Goal: Information Seeking & Learning: Find specific fact

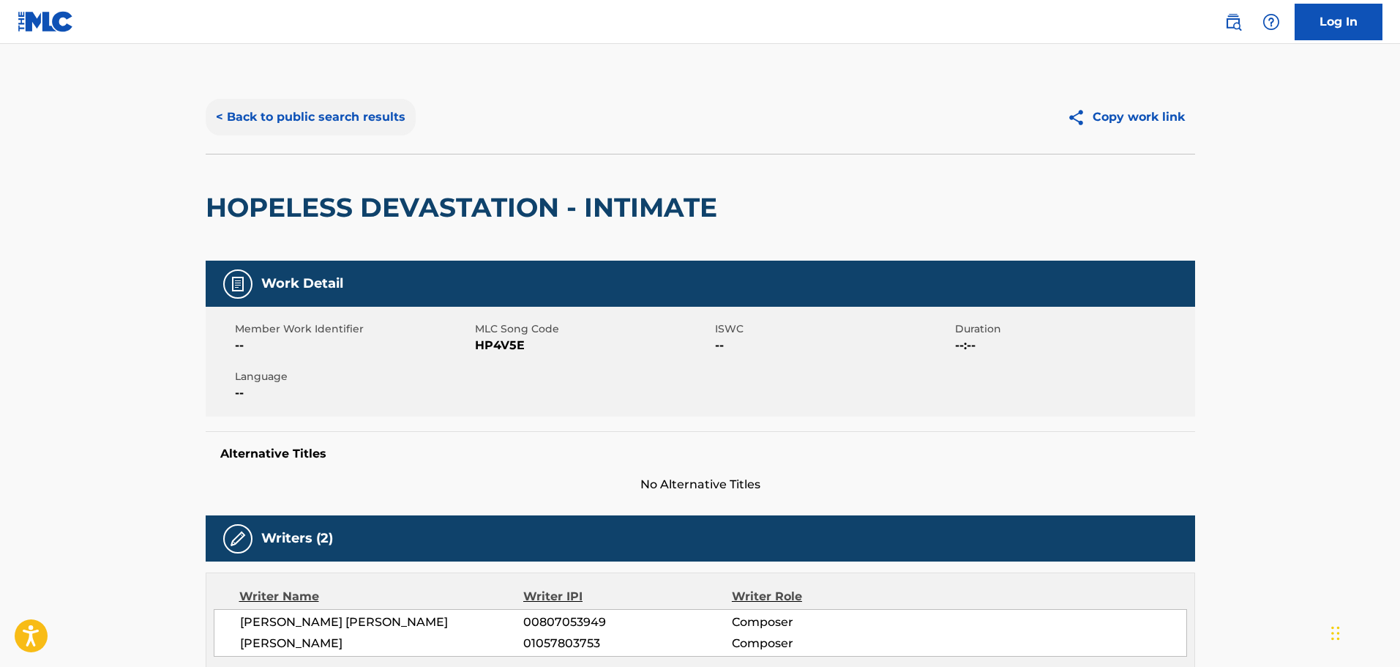
click at [304, 119] on button "< Back to public search results" at bounding box center [311, 117] width 210 height 37
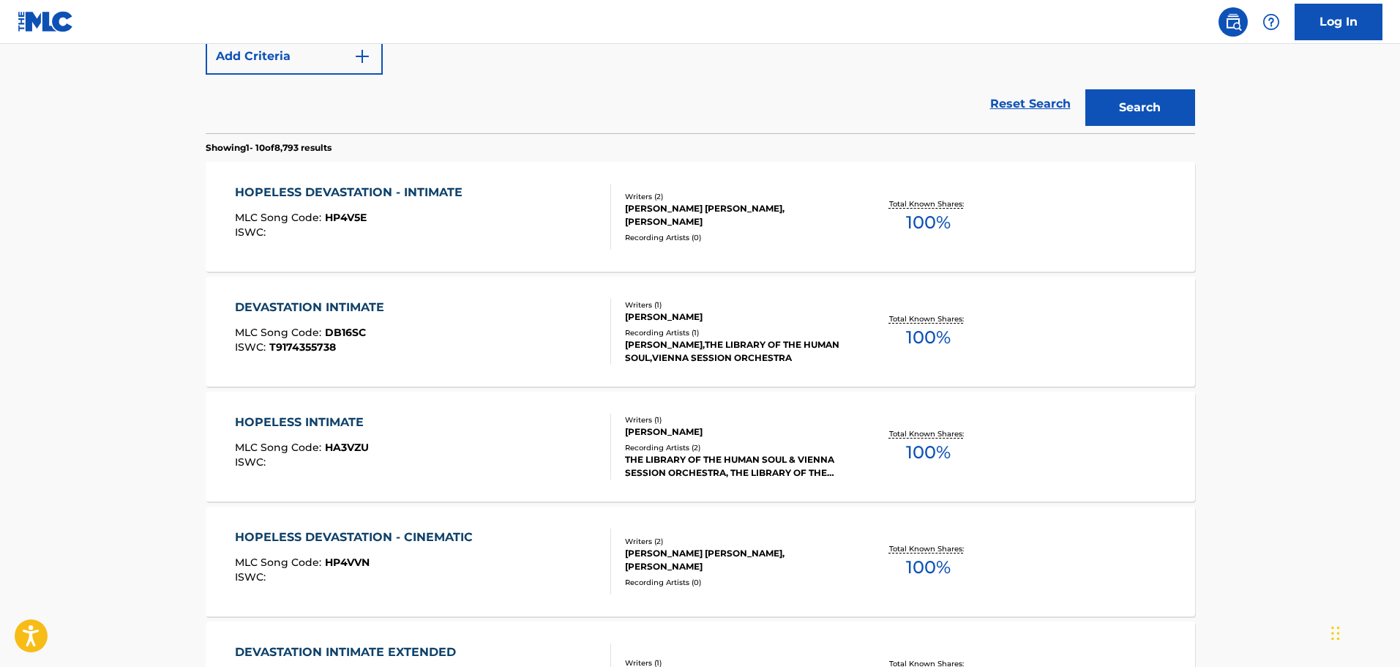
scroll to position [258, 0]
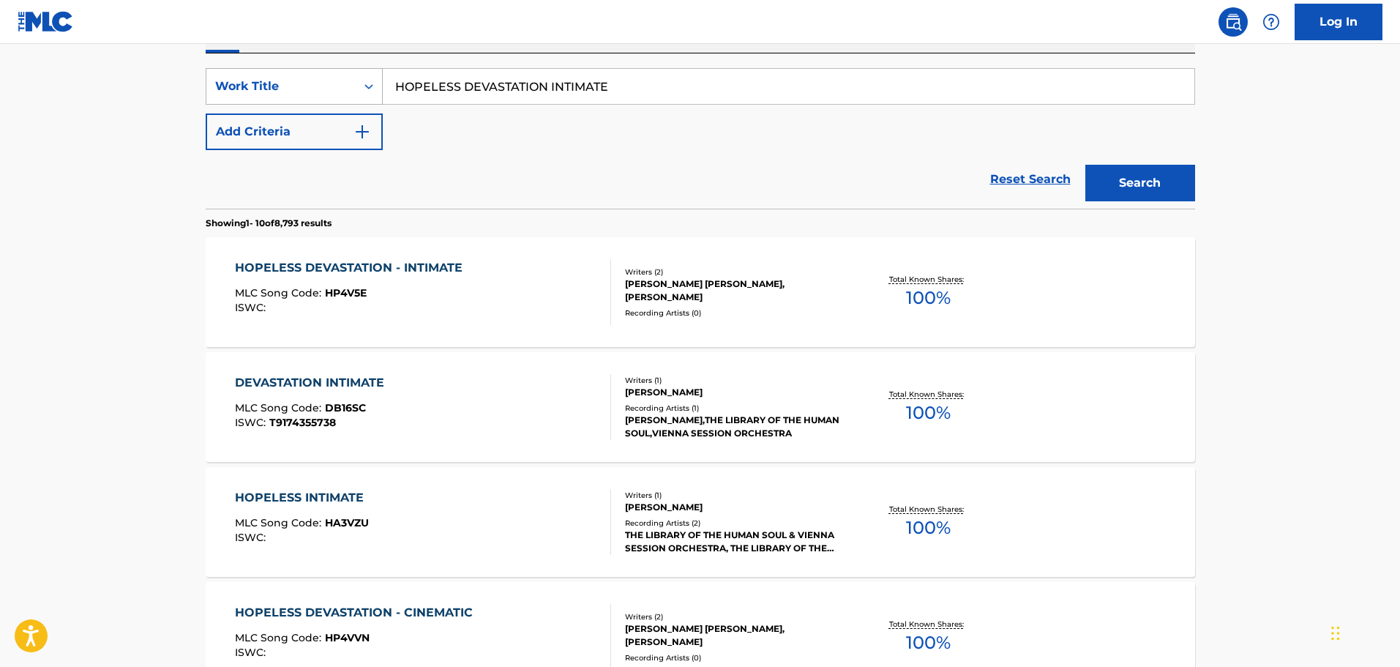
drag, startPoint x: 628, startPoint y: 84, endPoint x: 279, endPoint y: 88, distance: 349.1
click at [279, 88] on div "SearchWithCriteria9448f162-6909-4cb2-a6af-e9d1de86a1a0 Work Title HOPELESS DEVA…" at bounding box center [700, 86] width 989 height 37
type input "backroad [US_STATE]"
click at [317, 117] on button "Add Criteria" at bounding box center [294, 131] width 177 height 37
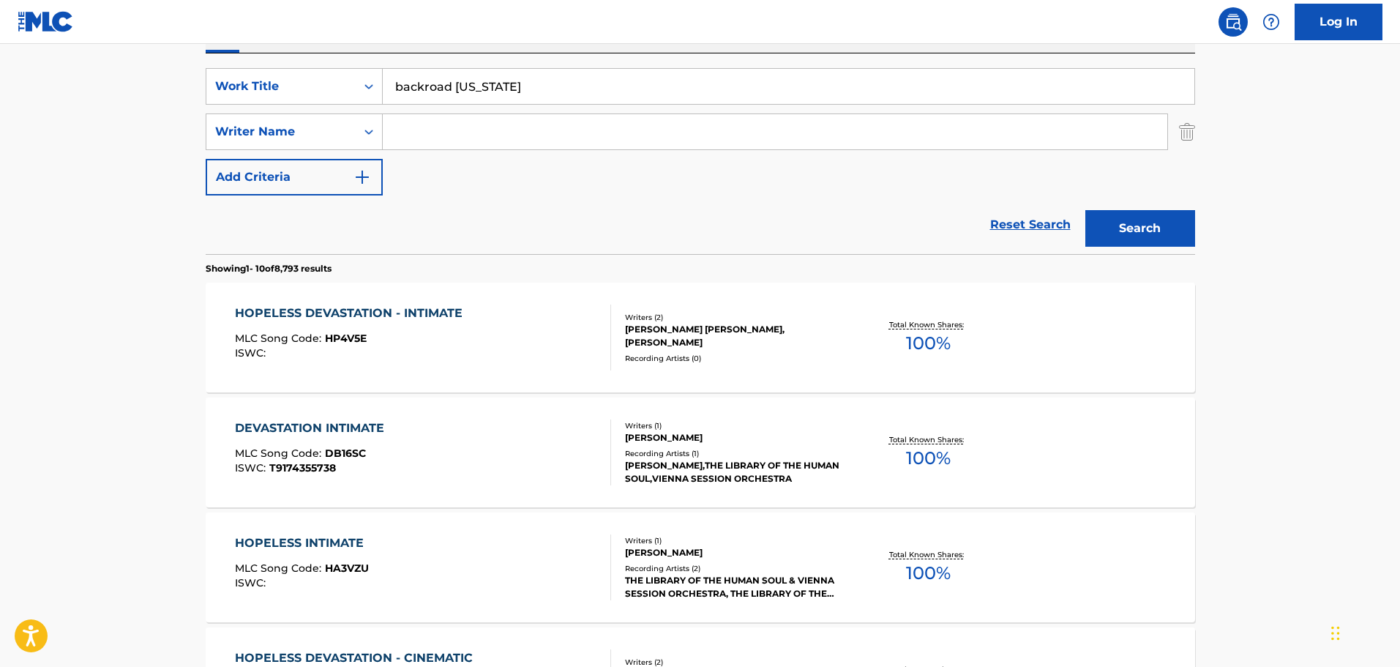
drag, startPoint x: 317, startPoint y: 117, endPoint x: 442, endPoint y: 129, distance: 125.7
click at [442, 129] on input "Search Form" at bounding box center [775, 131] width 784 height 35
type input "a"
click at [1085, 210] on button "Search" at bounding box center [1140, 228] width 110 height 37
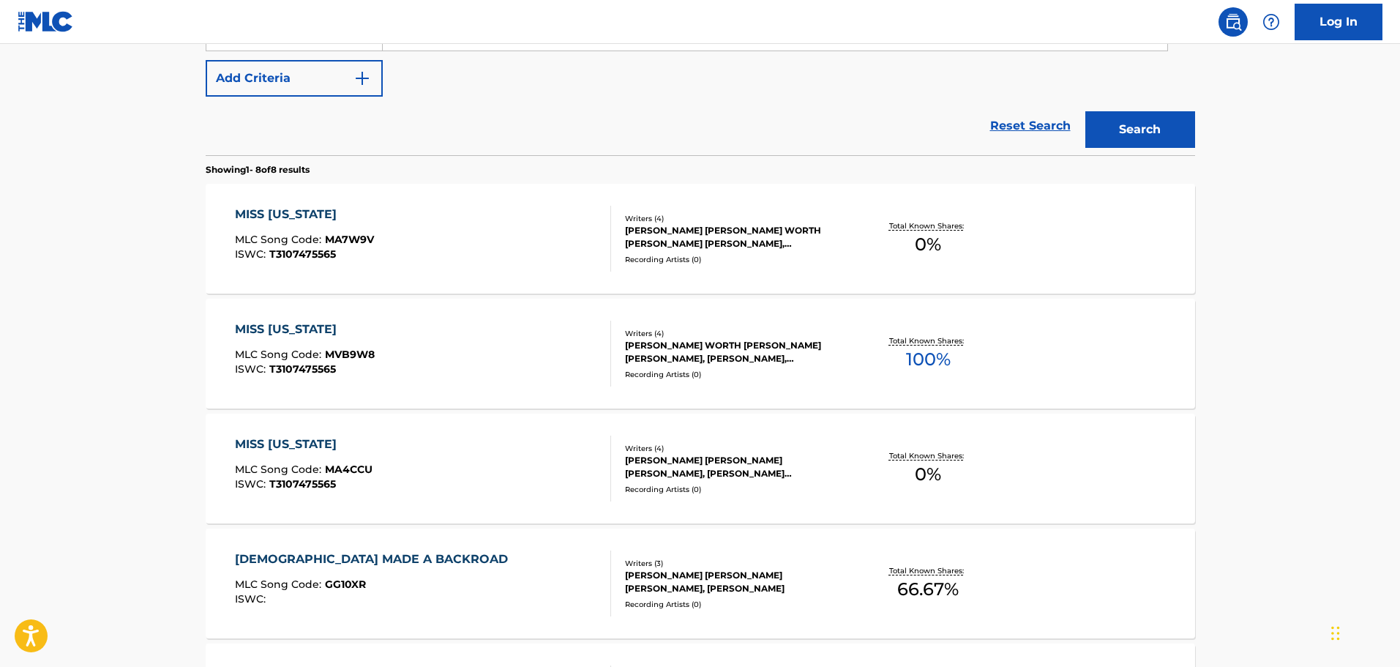
scroll to position [331, 0]
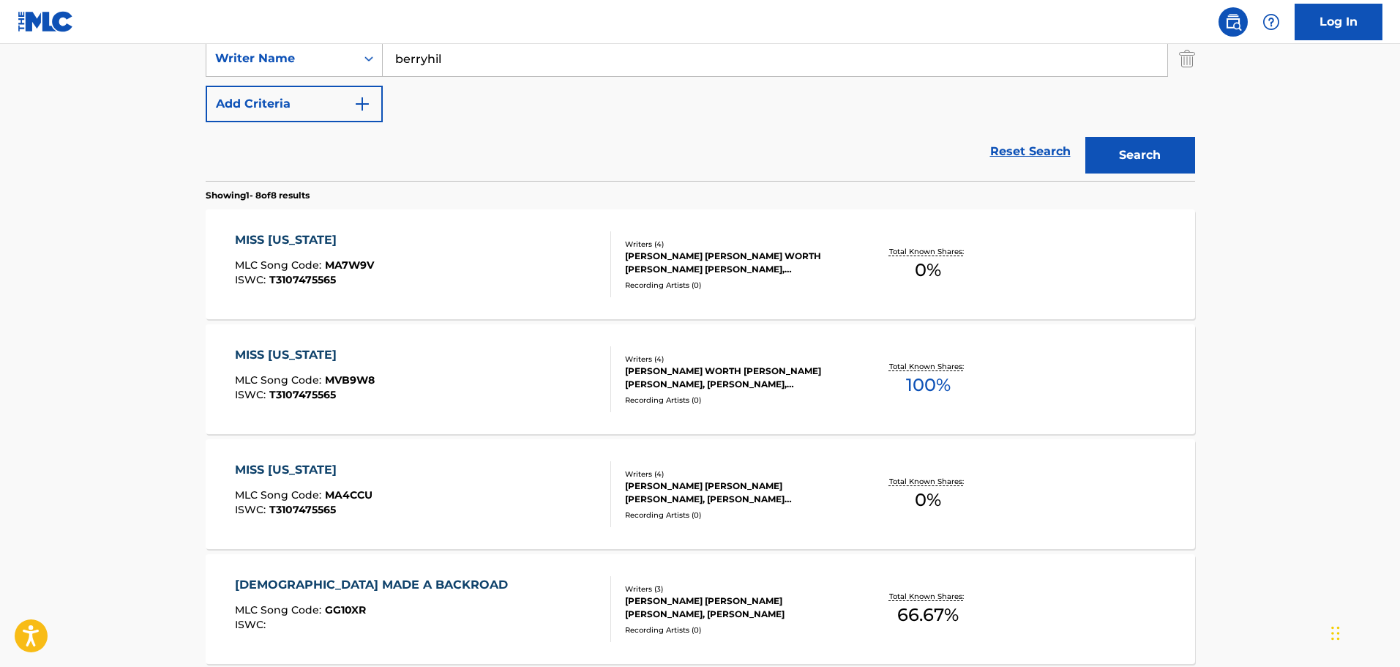
click at [480, 64] on input "berryhil" at bounding box center [775, 58] width 784 height 35
type input "[PERSON_NAME]"
click at [1085, 137] on button "Search" at bounding box center [1140, 155] width 110 height 37
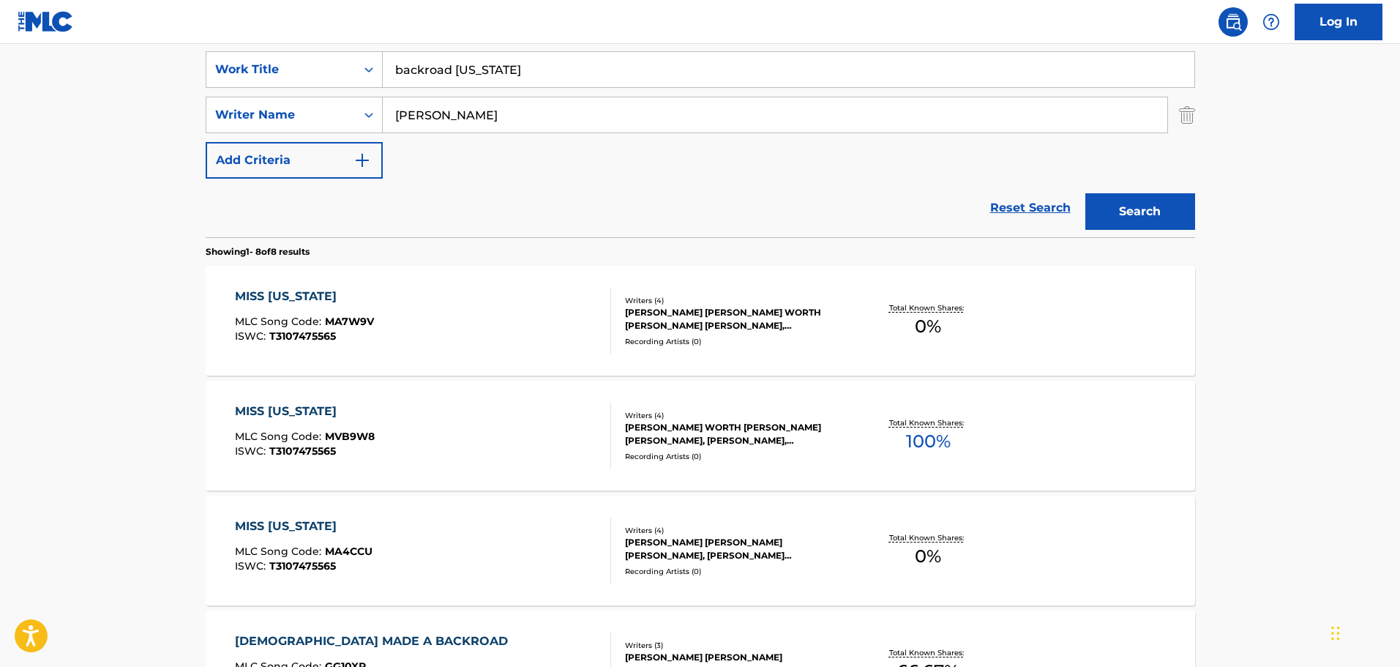
scroll to position [258, 0]
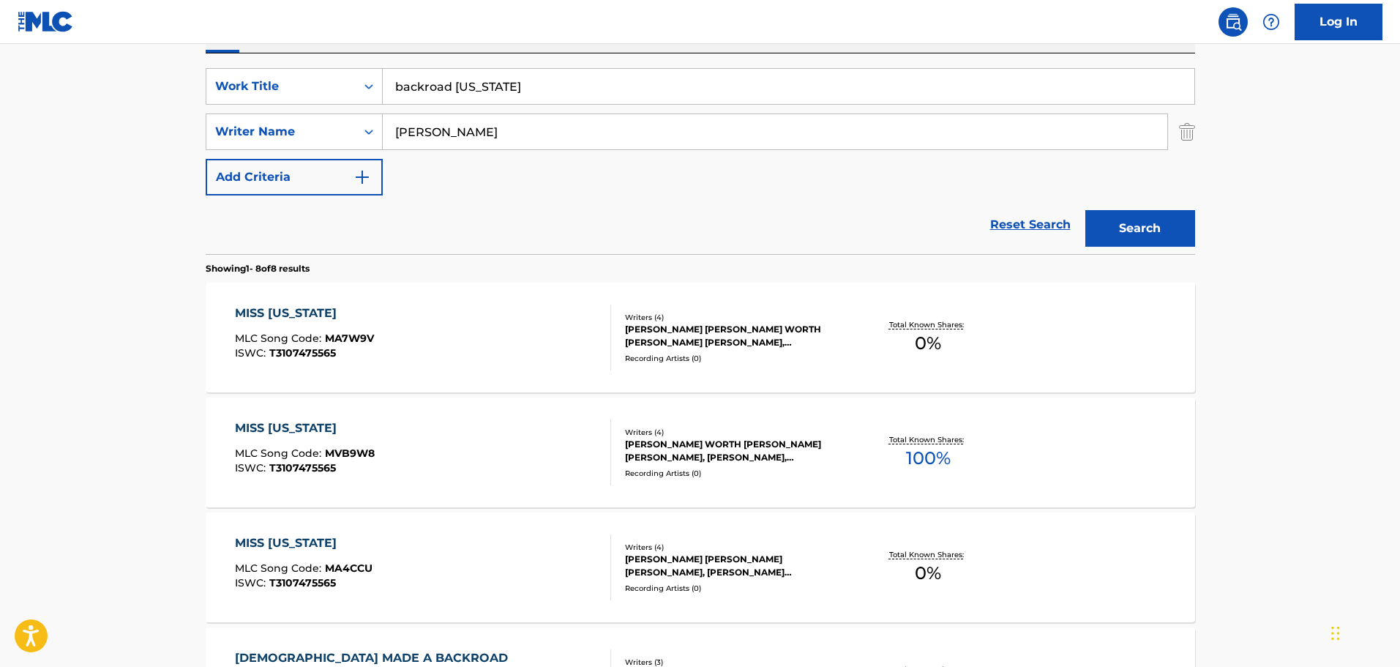
drag, startPoint x: 555, startPoint y: 138, endPoint x: 192, endPoint y: 138, distance: 362.2
click at [192, 138] on div "The MLC Public Work Search The accuracy and completeness of The MLC's data is d…" at bounding box center [700, 544] width 1025 height 1442
type input "[PERSON_NAME]"
click at [1085, 210] on button "Search" at bounding box center [1140, 228] width 110 height 37
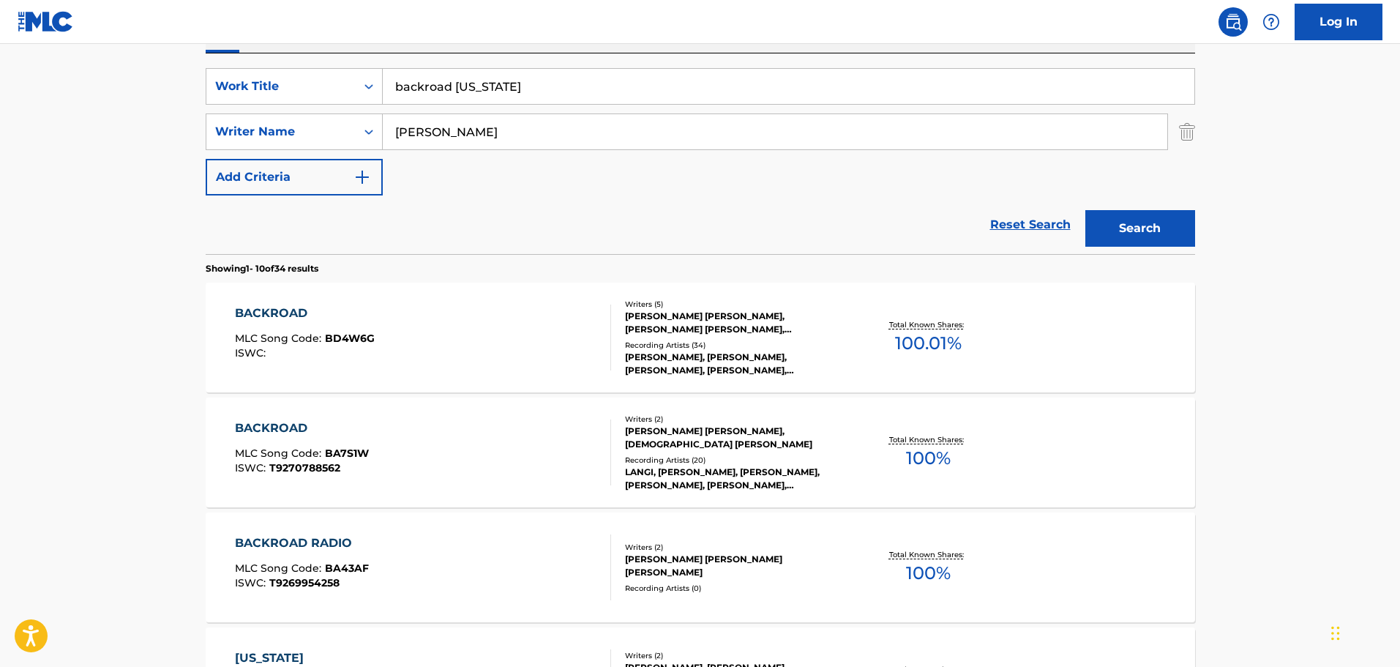
click at [421, 89] on input "backroad [US_STATE]" at bounding box center [789, 86] width 812 height 35
click at [1085, 210] on button "Search" at bounding box center [1140, 228] width 110 height 37
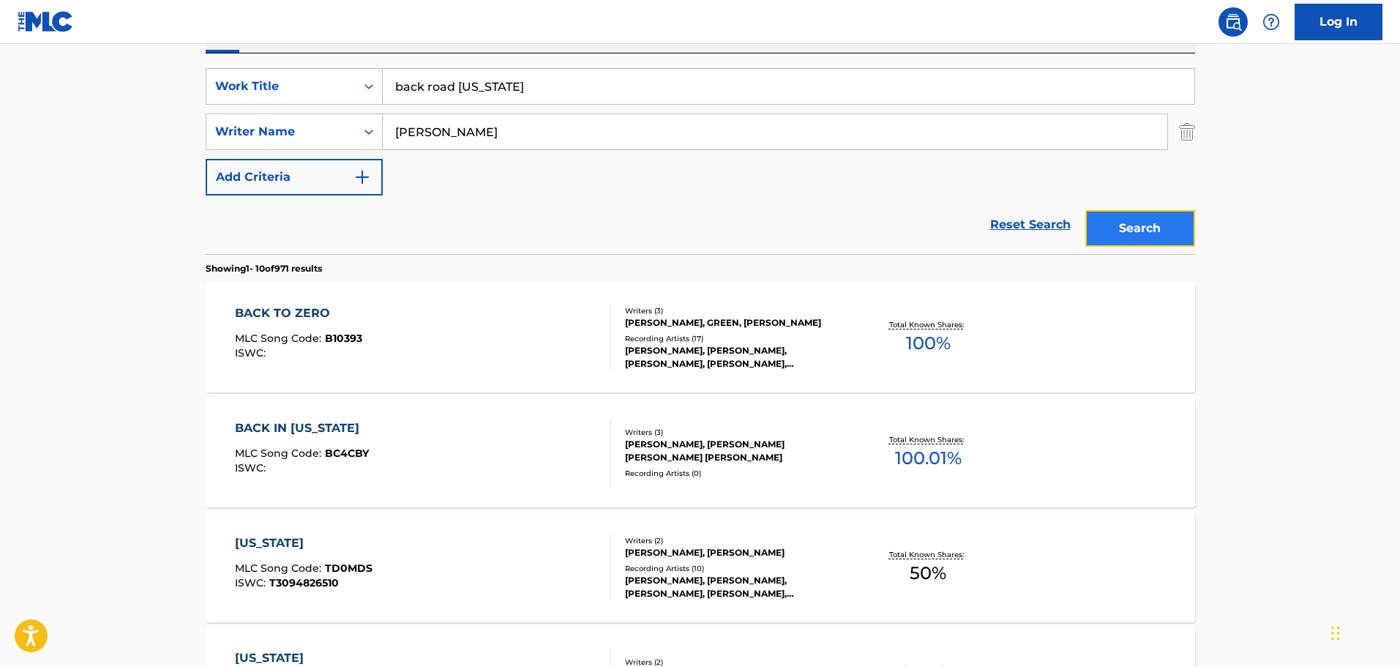
click at [1154, 236] on button "Search" at bounding box center [1140, 228] width 110 height 37
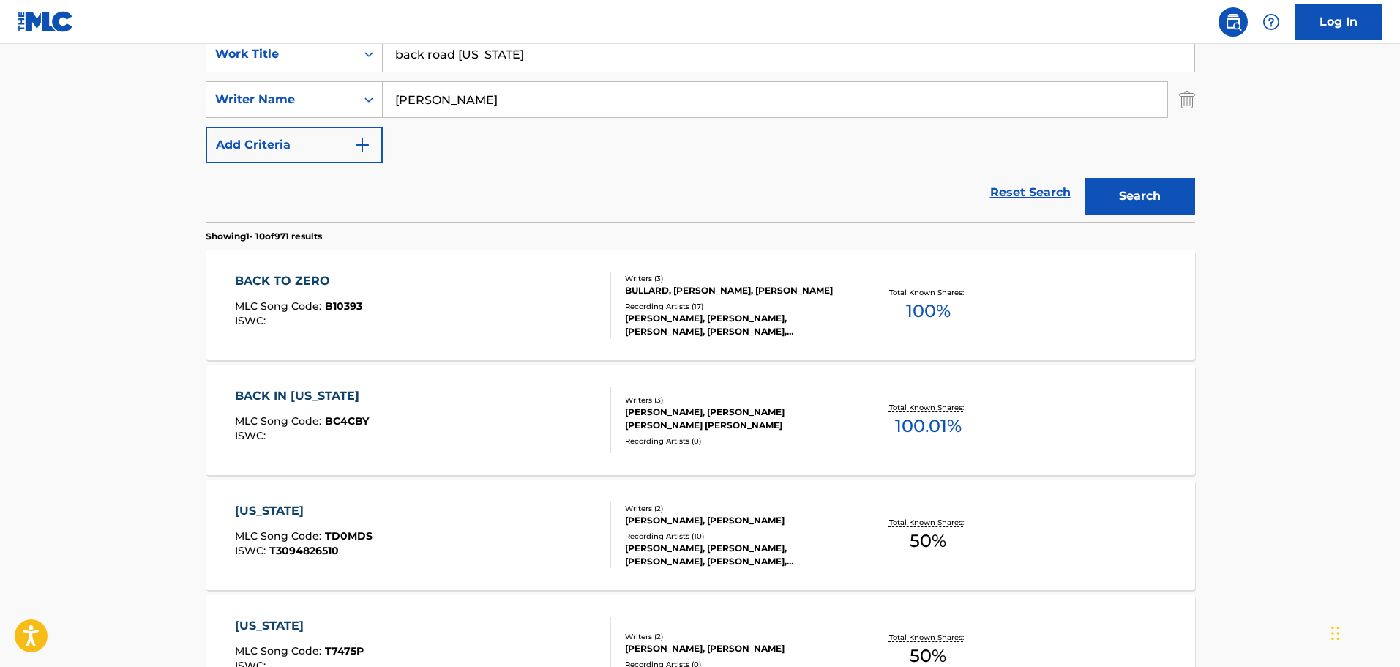
scroll to position [184, 0]
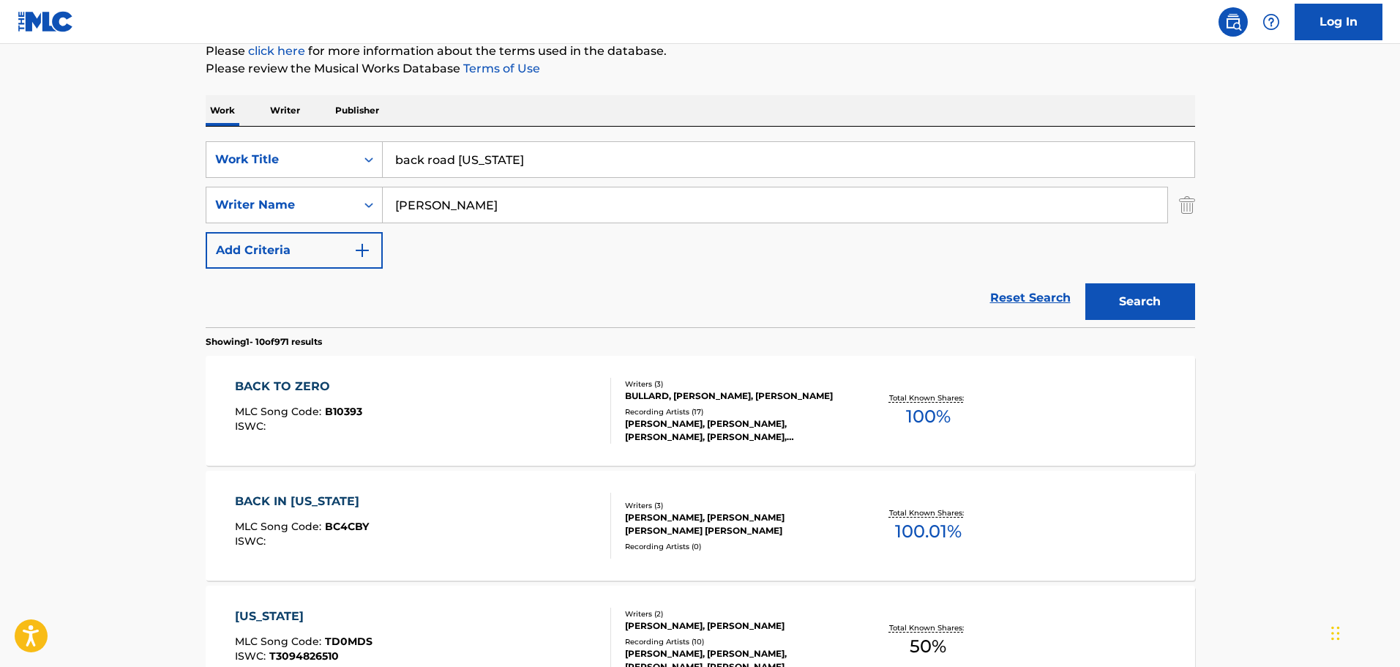
click at [536, 161] on input "back road [US_STATE]" at bounding box center [789, 159] width 812 height 35
type input "[GEOGRAPHIC_DATA]"
click at [1085, 283] on button "Search" at bounding box center [1140, 301] width 110 height 37
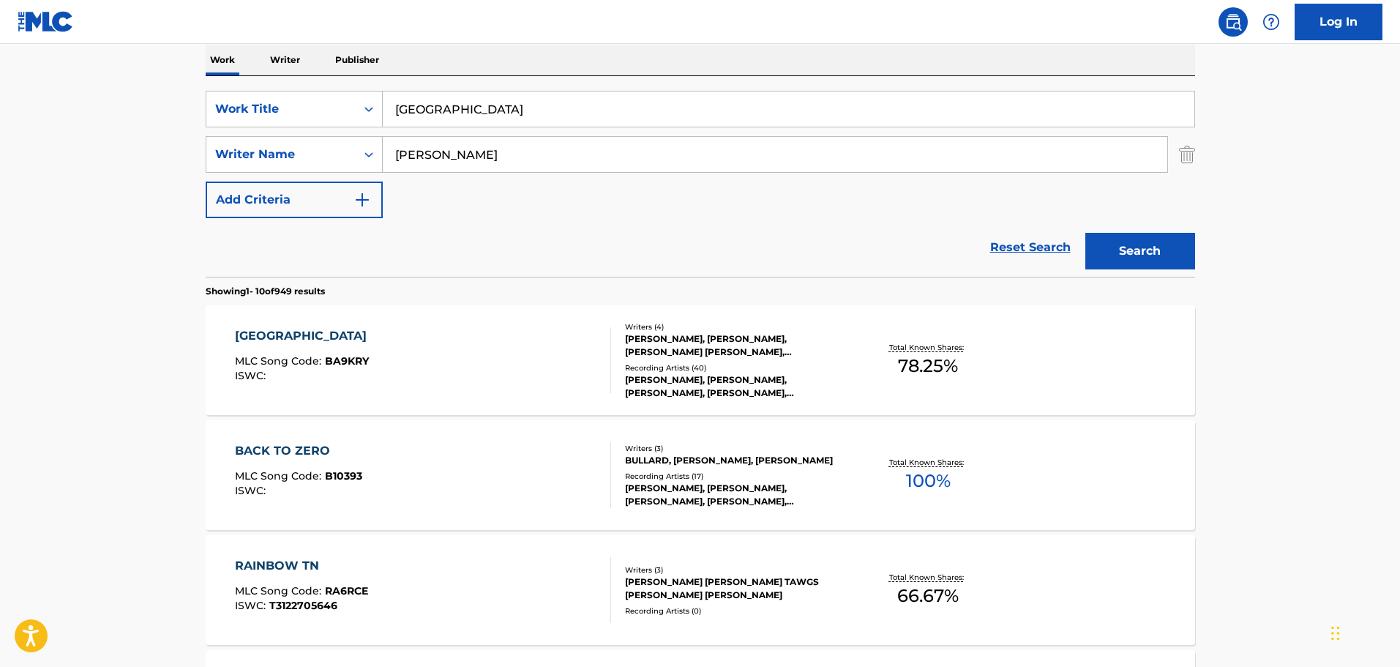
scroll to position [258, 0]
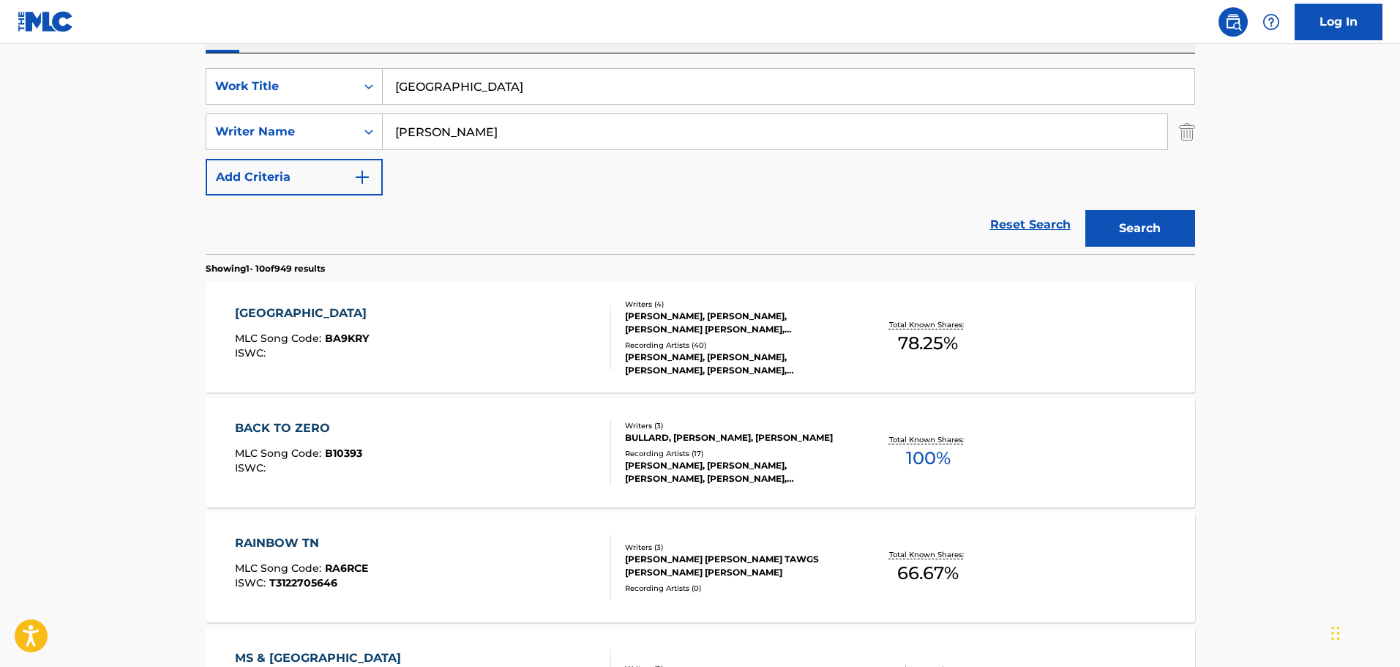
click at [523, 318] on div "BACK ROAD TN MLC Song Code : BA9KRY ISWC :" at bounding box center [423, 337] width 376 height 66
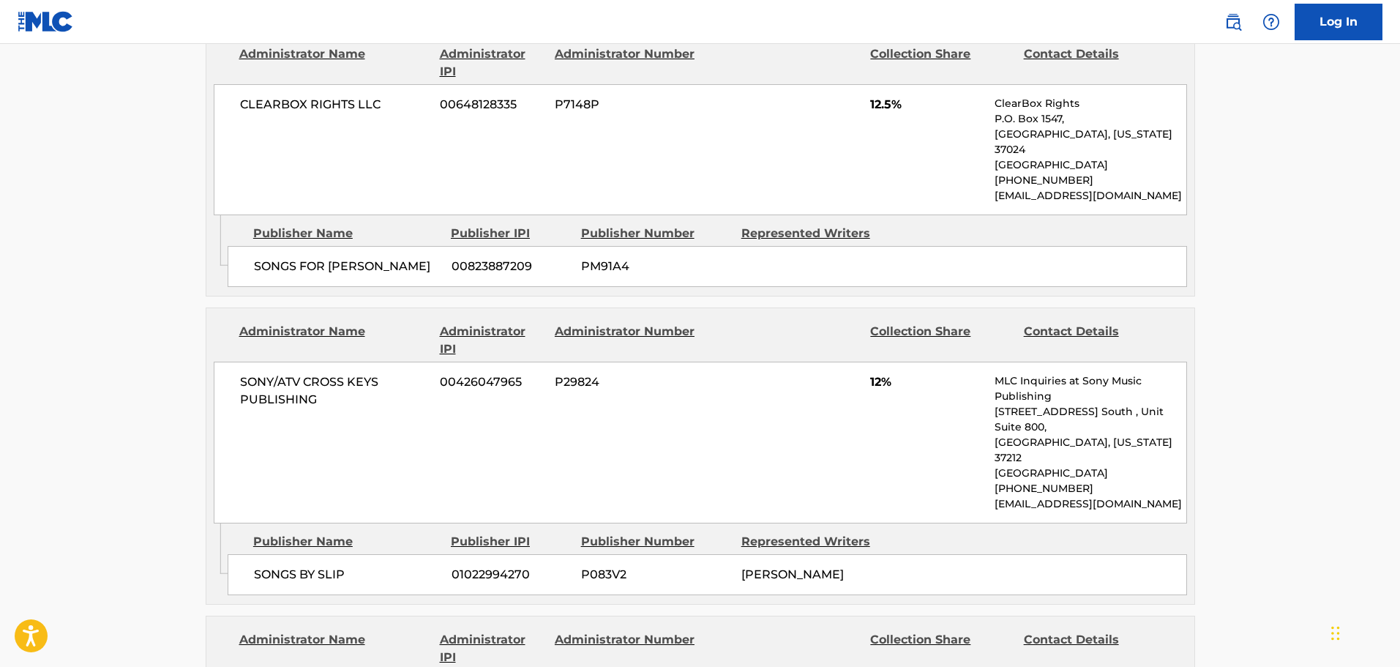
scroll to position [1610, 0]
